Goal: Task Accomplishment & Management: Use online tool/utility

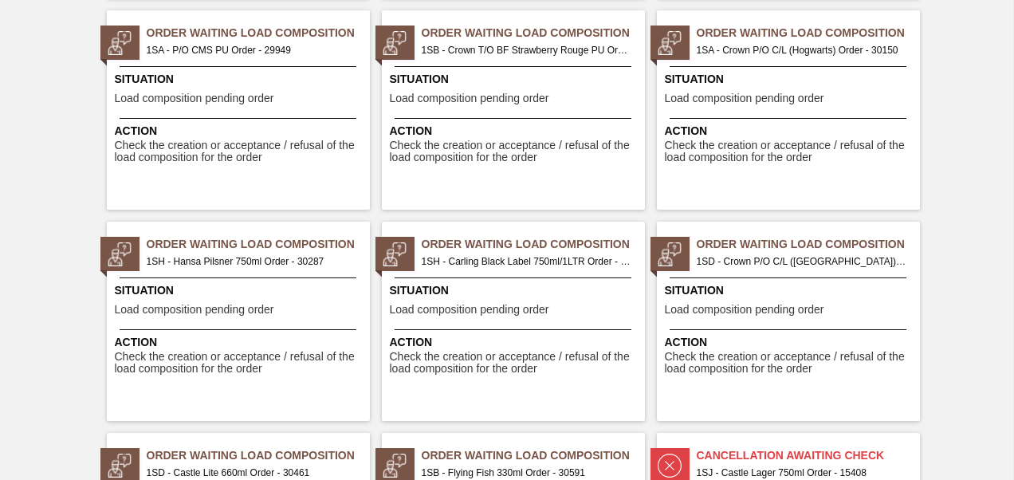
scroll to position [2391, 0]
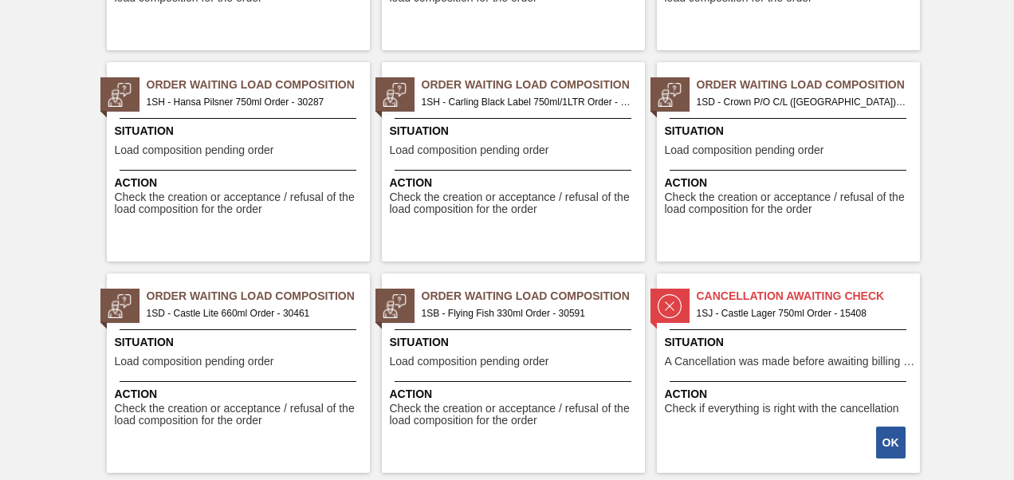
click at [505, 316] on span "1SB - Flying Fish 330ml Order - 30591" at bounding box center [527, 313] width 210 height 18
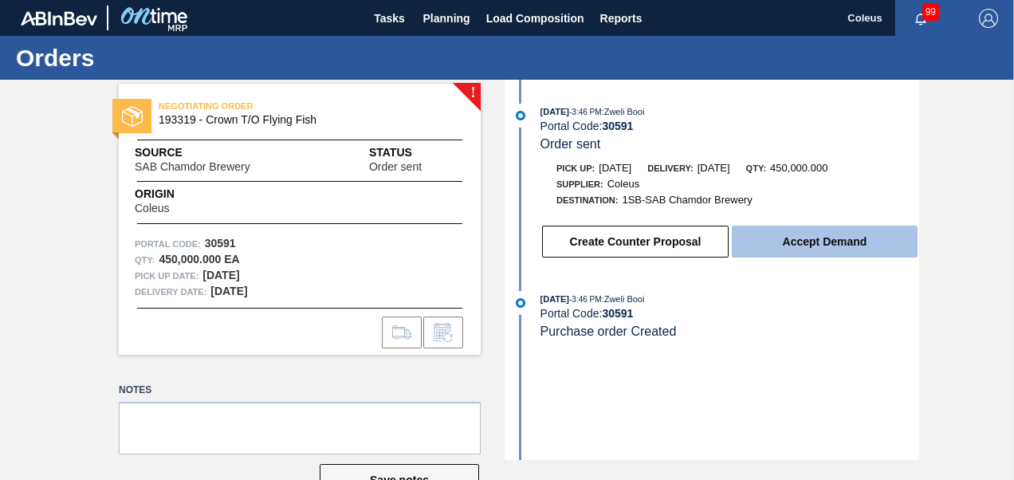
click at [838, 252] on button "Accept Demand" at bounding box center [825, 242] width 186 height 32
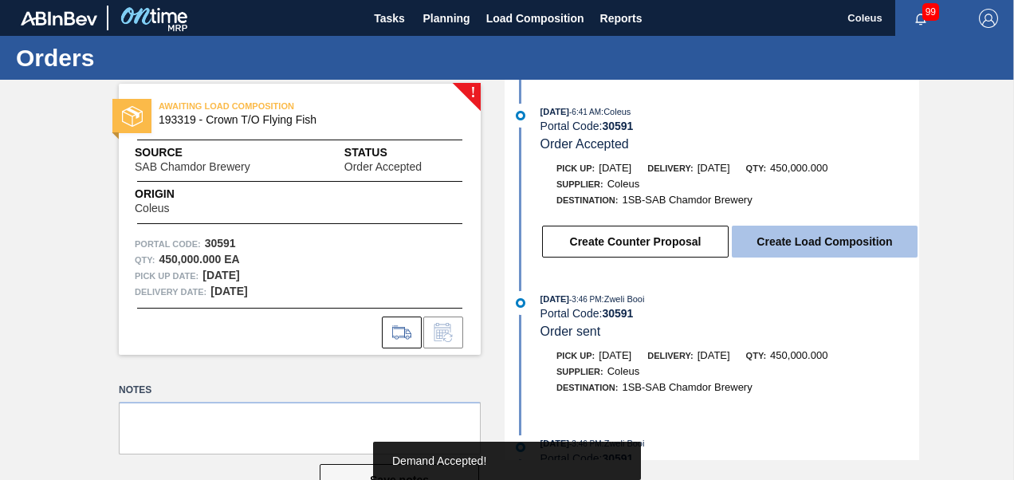
click at [840, 239] on button "Create Load Composition" at bounding box center [825, 242] width 186 height 32
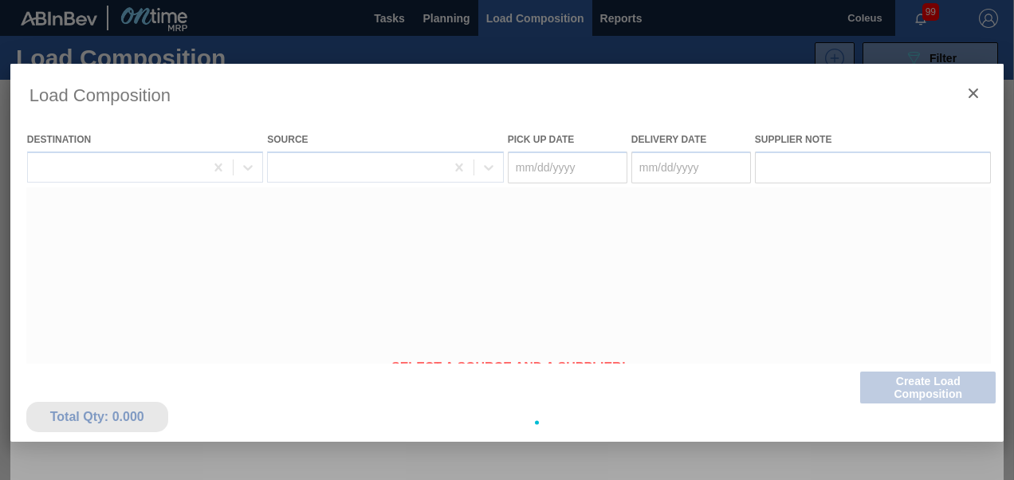
type Date "[DATE]"
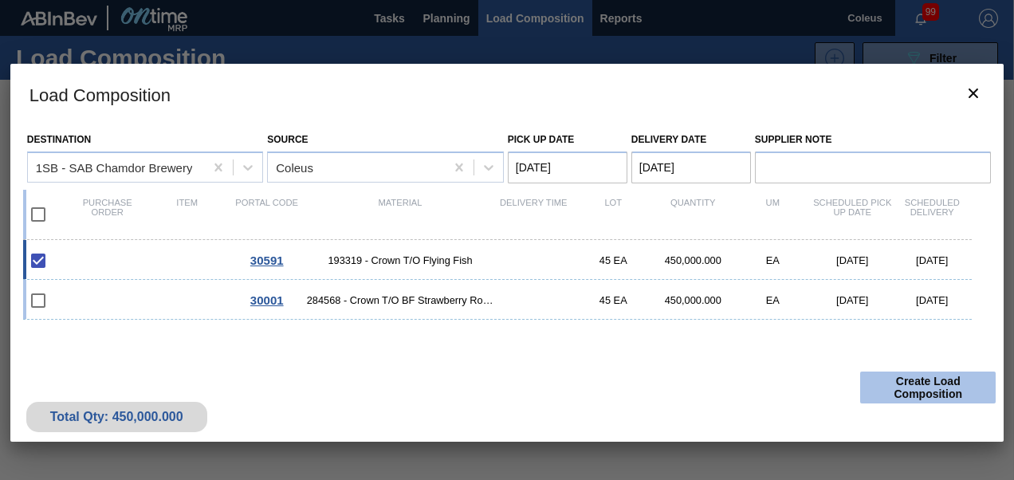
click at [890, 394] on button "Create Load Composition" at bounding box center [927, 387] width 135 height 32
